Goal: Leave review/rating: Share an evaluation or opinion about a product, service, or content

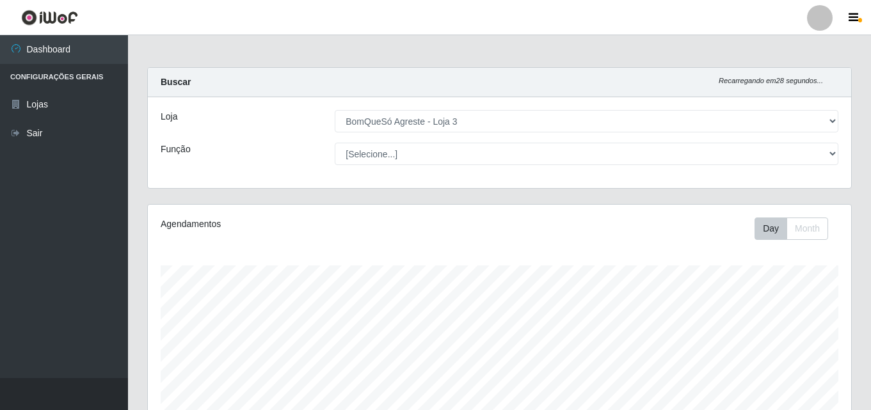
select select "215"
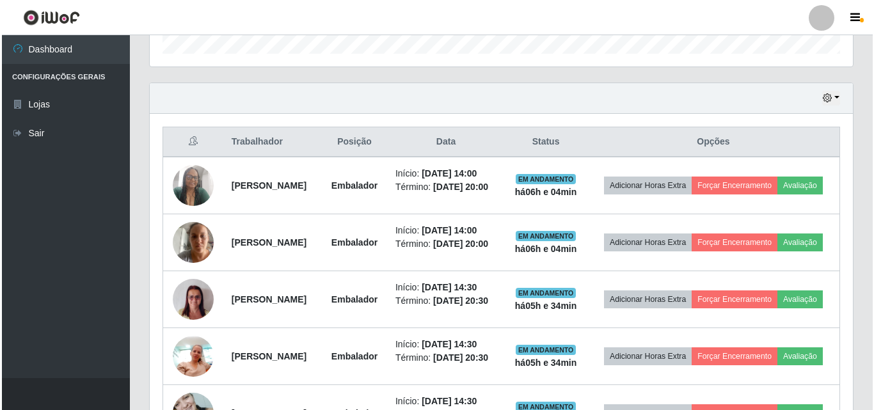
scroll to position [265, 703]
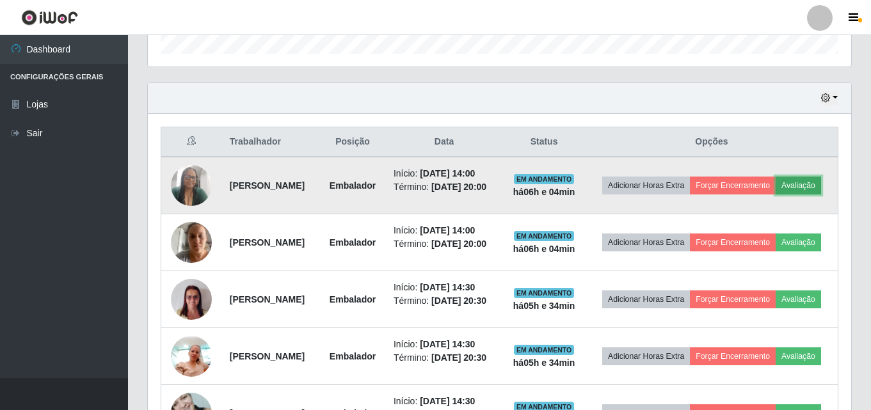
click at [775, 194] on button "Avaliação" at bounding box center [797, 186] width 45 height 18
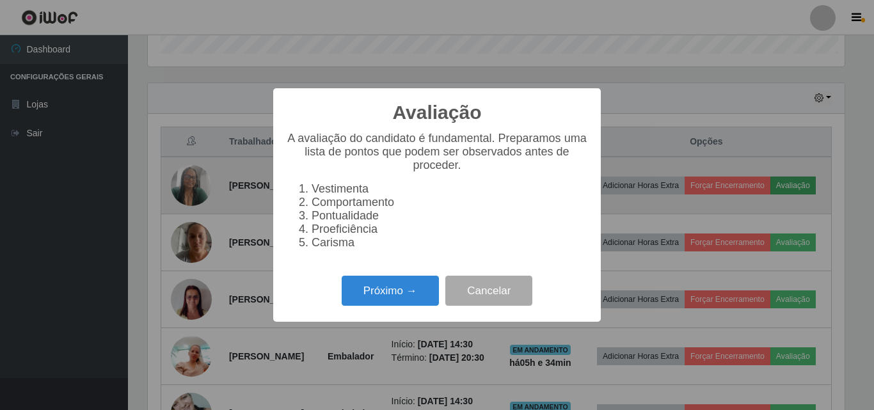
scroll to position [265, 697]
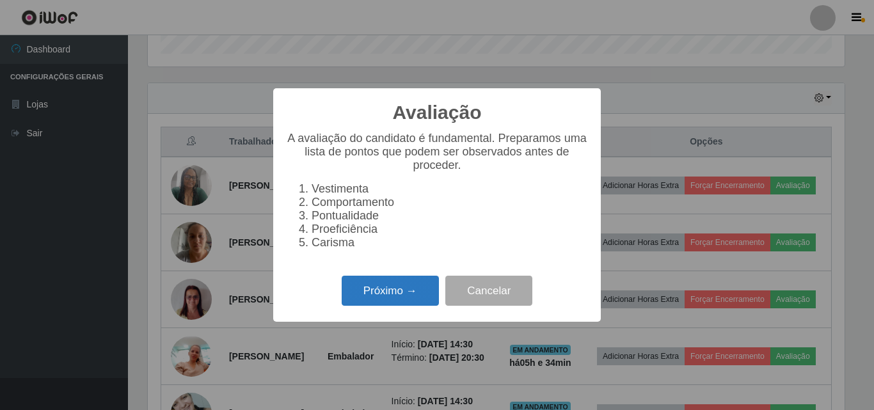
click at [388, 303] on button "Próximo →" at bounding box center [390, 291] width 97 height 30
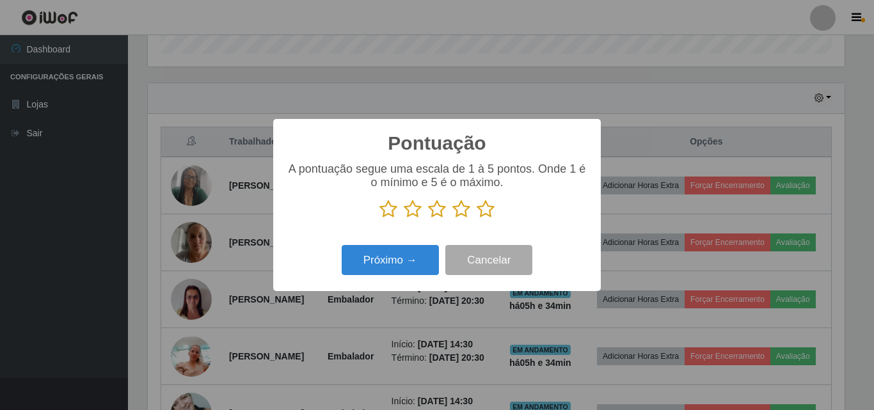
scroll to position [639471, 639039]
click at [494, 214] on icon at bounding box center [486, 209] width 18 height 19
click at [477, 219] on input "radio" at bounding box center [477, 219] width 0 height 0
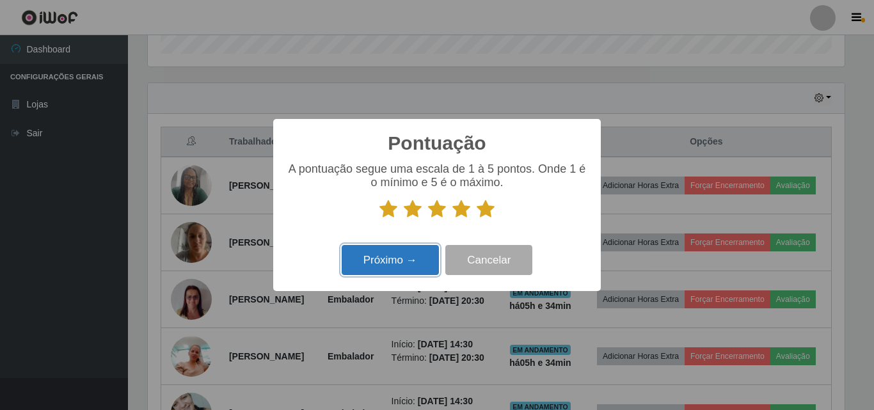
click at [412, 264] on button "Próximo →" at bounding box center [390, 260] width 97 height 30
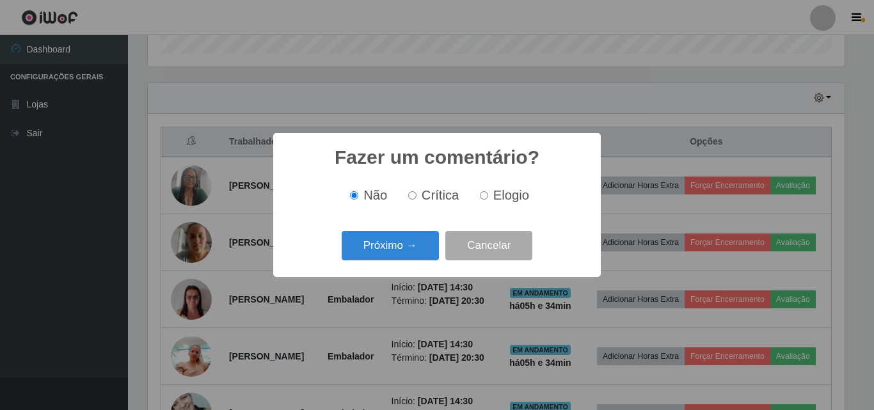
click at [484, 202] on label "Elogio" at bounding box center [502, 195] width 54 height 15
click at [484, 200] on input "Elogio" at bounding box center [484, 195] width 8 height 8
radio input "true"
click at [409, 241] on button "Próximo →" at bounding box center [390, 246] width 97 height 30
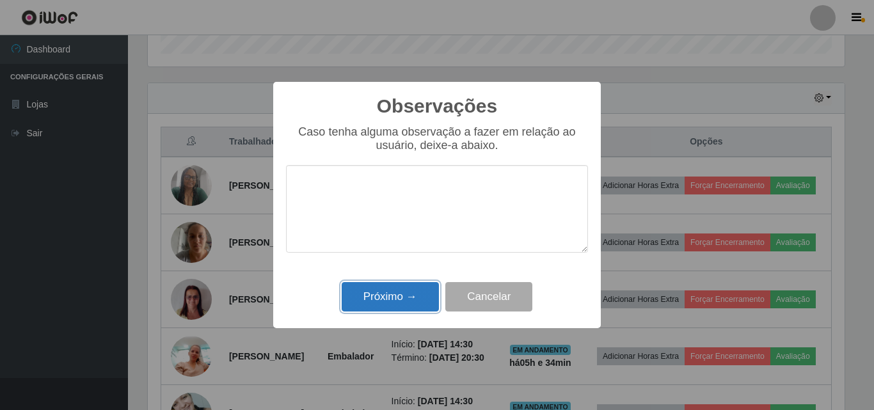
click at [402, 297] on button "Próximo →" at bounding box center [390, 297] width 97 height 30
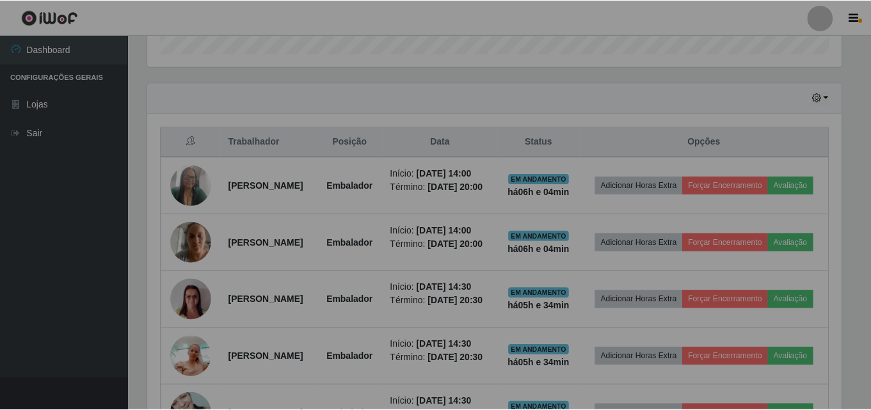
scroll to position [265, 703]
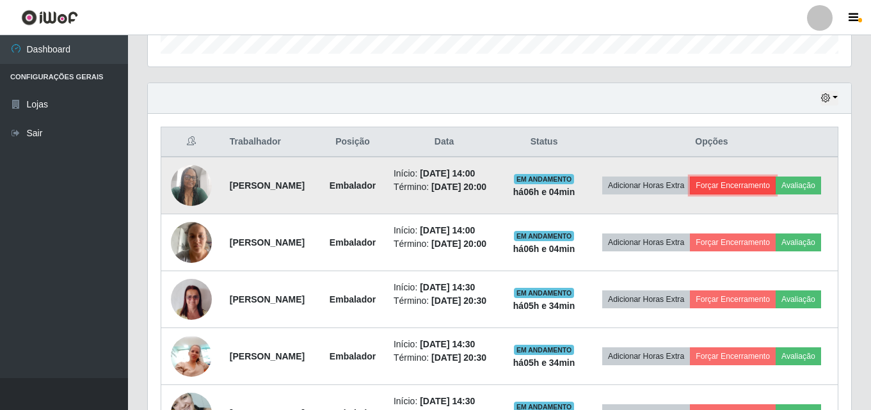
click at [771, 178] on button "Forçar Encerramento" at bounding box center [733, 186] width 86 height 18
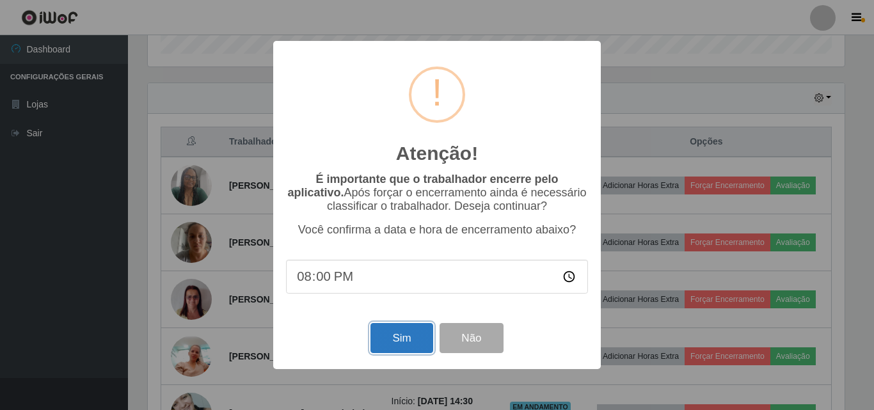
click at [400, 343] on button "Sim" at bounding box center [401, 338] width 62 height 30
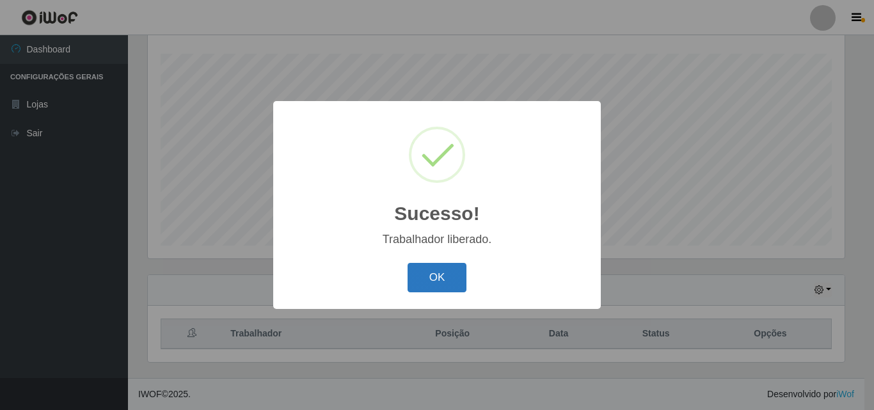
click at [425, 276] on button "OK" at bounding box center [437, 278] width 59 height 30
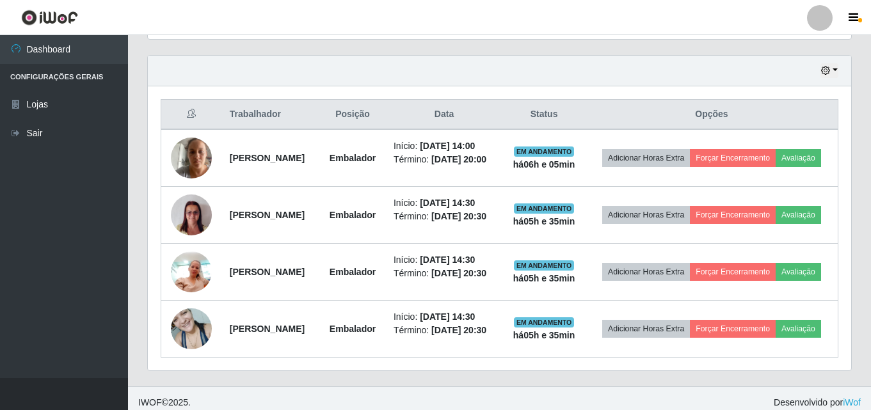
scroll to position [478, 0]
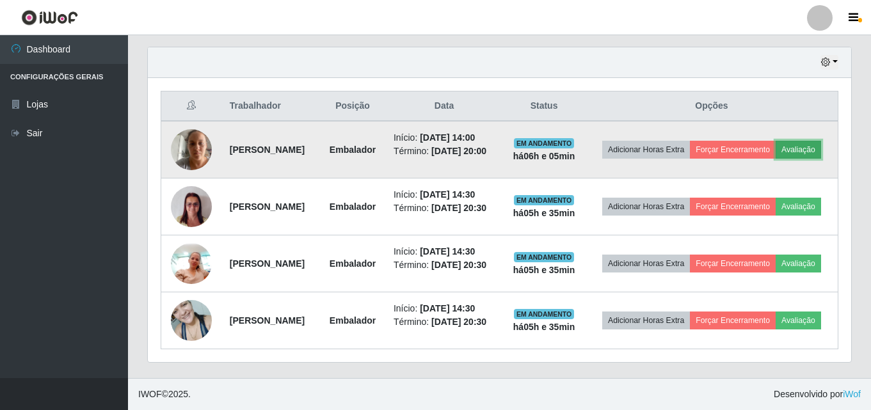
click at [775, 141] on button "Avaliação" at bounding box center [797, 150] width 45 height 18
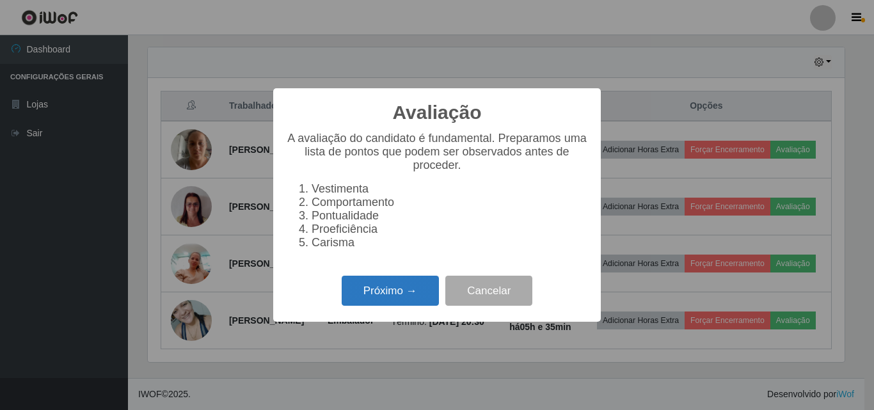
click at [415, 299] on button "Próximo →" at bounding box center [390, 291] width 97 height 30
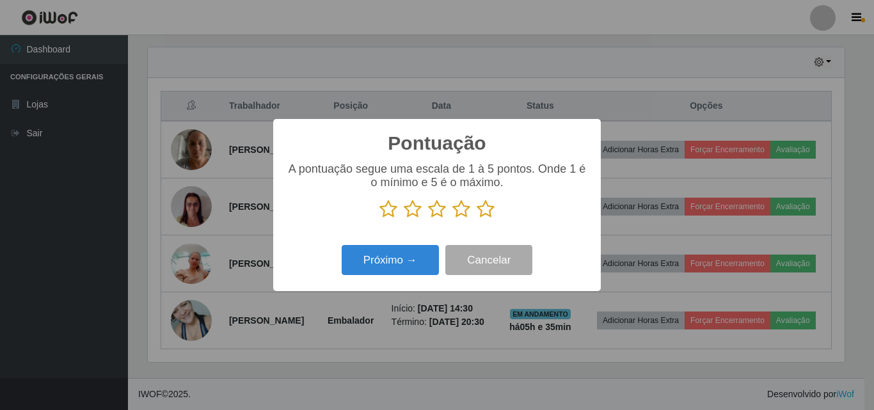
click at [487, 215] on icon at bounding box center [486, 209] width 18 height 19
click at [477, 219] on input "radio" at bounding box center [477, 219] width 0 height 0
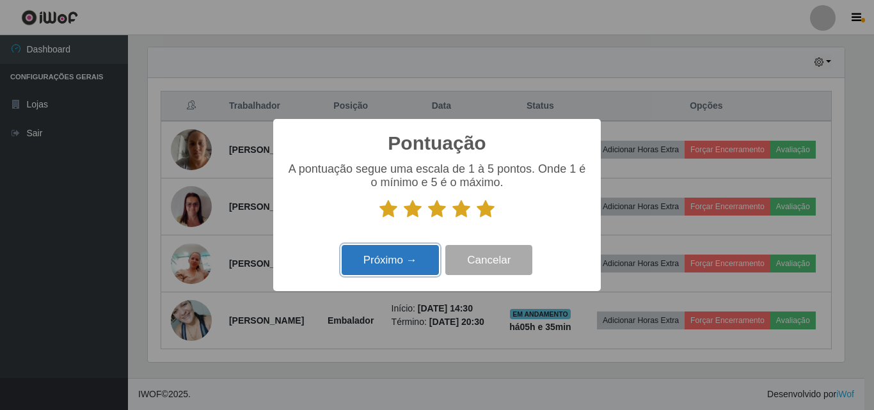
click at [438, 264] on button "Próximo →" at bounding box center [390, 260] width 97 height 30
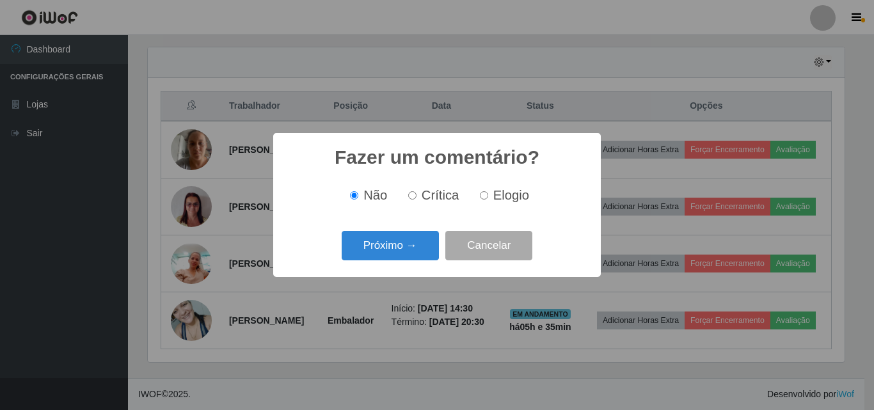
scroll to position [639471, 639039]
click at [499, 202] on span "Elogio" at bounding box center [511, 195] width 36 height 14
click at [488, 200] on input "Elogio" at bounding box center [484, 195] width 8 height 8
radio input "true"
click at [404, 264] on div "Próximo → Cancelar" at bounding box center [437, 245] width 302 height 36
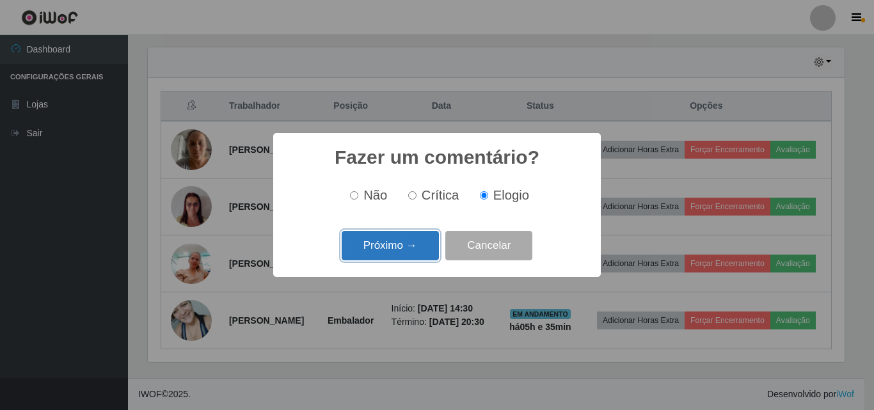
click at [404, 253] on button "Próximo →" at bounding box center [390, 246] width 97 height 30
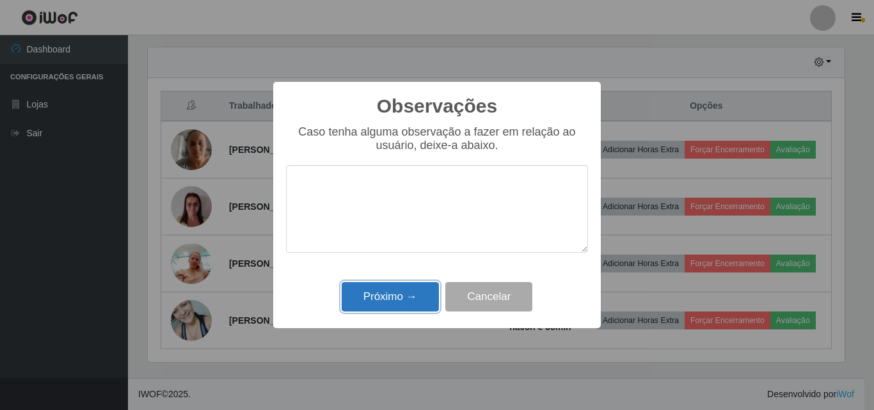
click at [400, 306] on button "Próximo →" at bounding box center [390, 297] width 97 height 30
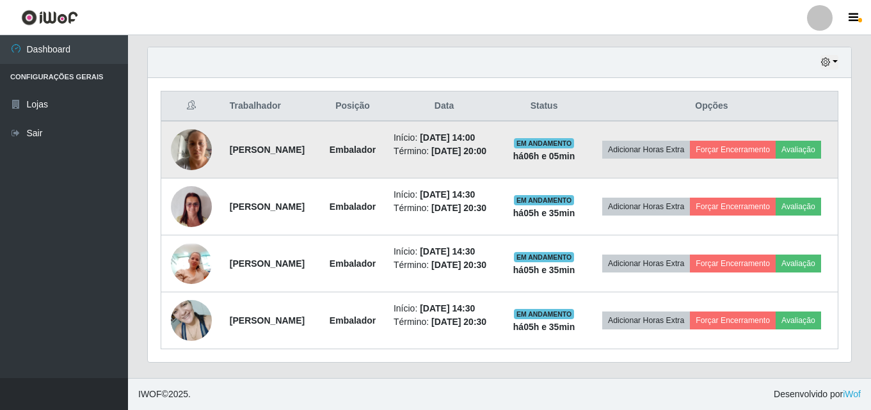
scroll to position [265, 703]
click at [761, 141] on button "Forçar Encerramento" at bounding box center [733, 150] width 86 height 18
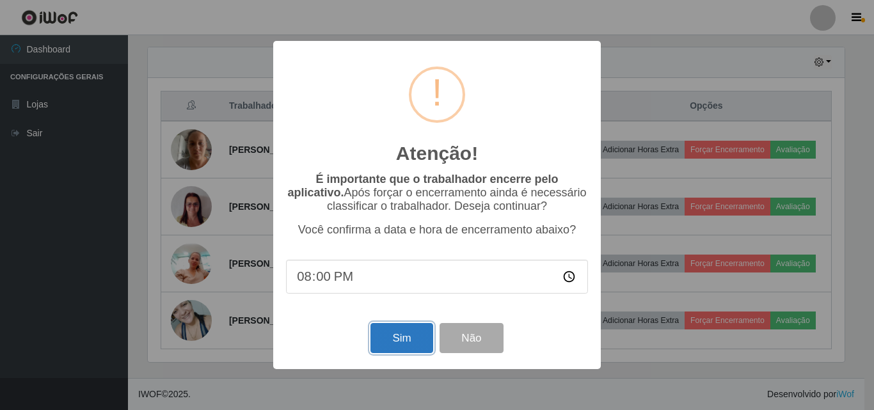
click at [398, 338] on button "Sim" at bounding box center [401, 338] width 62 height 30
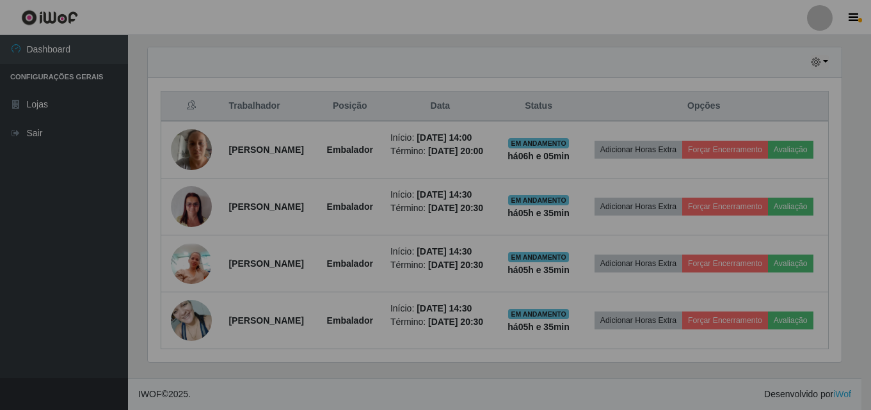
scroll to position [0, 0]
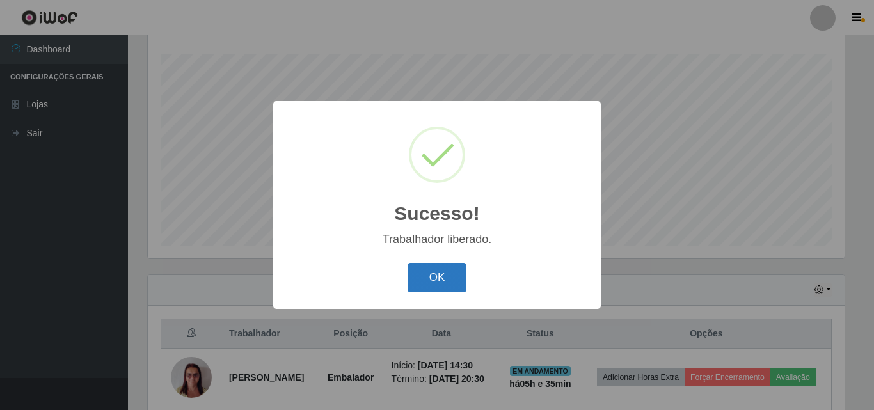
click at [445, 273] on button "OK" at bounding box center [437, 278] width 59 height 30
